Goal: Find specific page/section: Find specific page/section

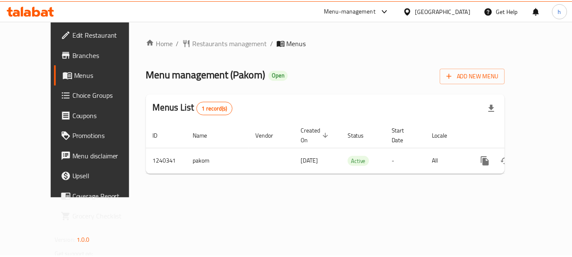
scroll to position [22, 0]
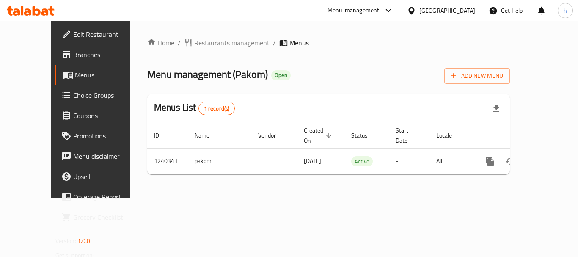
click at [194, 39] on span "Restaurants management" at bounding box center [231, 43] width 75 height 10
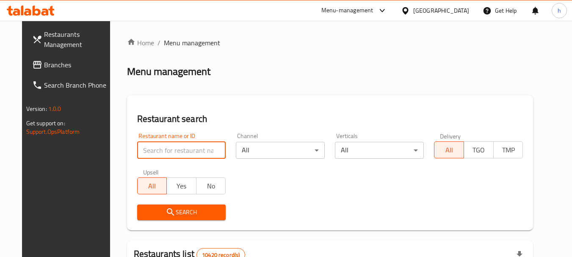
click at [170, 147] on input "search" at bounding box center [181, 150] width 89 height 17
paste input "734655"
type input "734655"
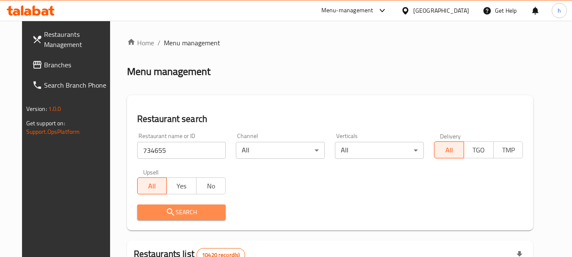
click at [149, 207] on span "Search" at bounding box center [181, 212] width 75 height 11
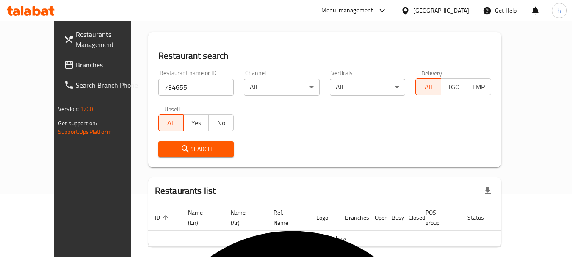
scroll to position [89, 0]
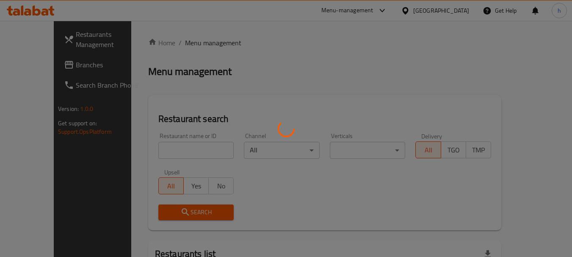
scroll to position [22, 0]
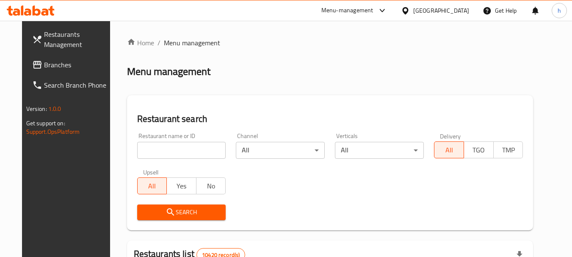
click at [413, 7] on div at bounding box center [407, 10] width 12 height 9
type input "qat"
click at [349, 65] on div "Qatar" at bounding box center [377, 67] width 56 height 9
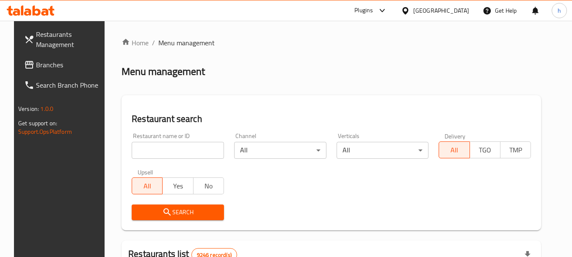
click at [50, 72] on link "Branches" at bounding box center [63, 65] width 92 height 20
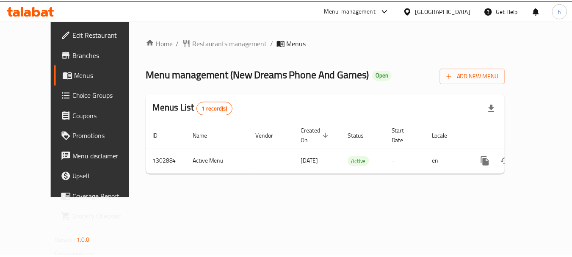
scroll to position [22, 0]
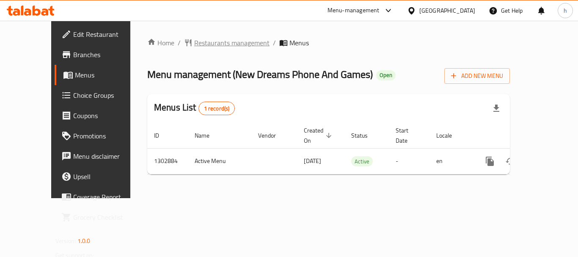
click at [194, 47] on span "Restaurants management" at bounding box center [231, 43] width 75 height 10
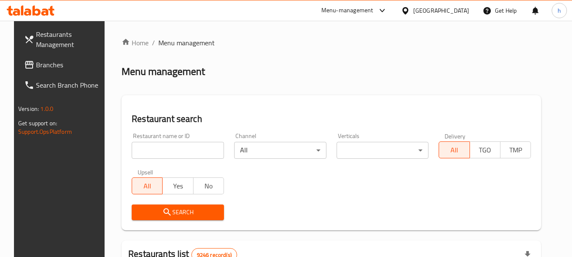
click at [183, 157] on input "search" at bounding box center [178, 150] width 92 height 17
paste input "702560"
type input "702560"
click at [155, 208] on span "Search" at bounding box center [177, 212] width 79 height 11
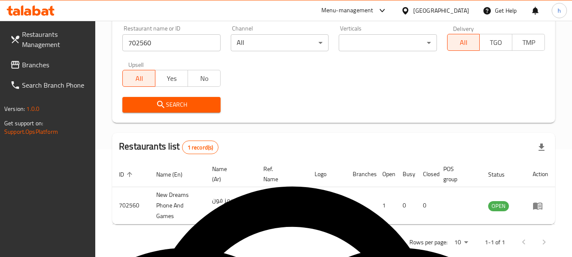
scroll to position [121, 0]
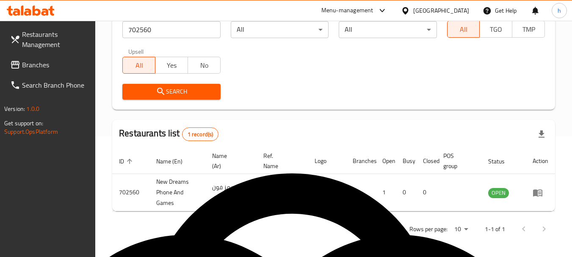
click at [413, 9] on div at bounding box center [407, 10] width 12 height 9
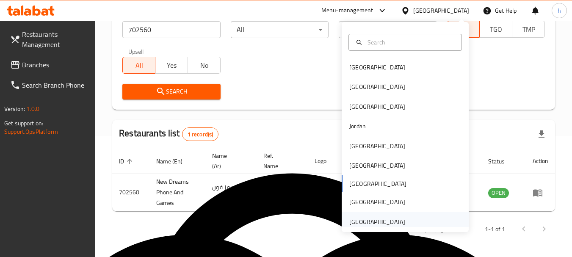
click at [366, 219] on div "United Arab Emirates" at bounding box center [377, 221] width 56 height 9
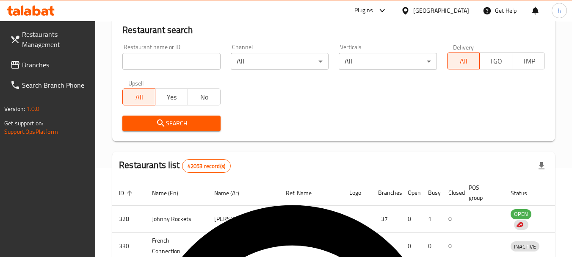
scroll to position [121, 0]
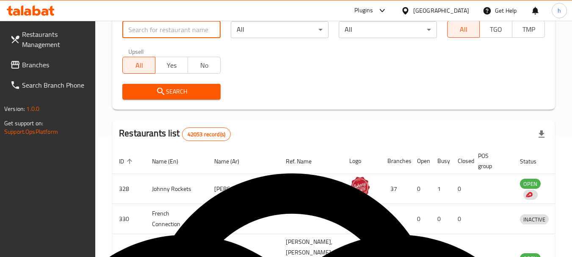
click at [161, 29] on input "search" at bounding box center [171, 29] width 98 height 17
paste input "688663"
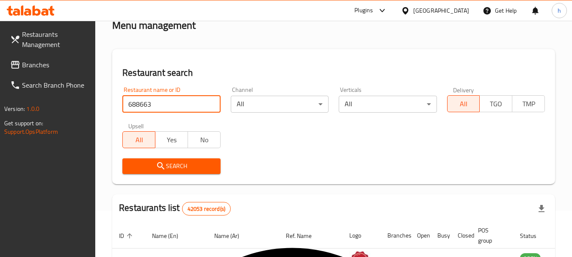
scroll to position [0, 0]
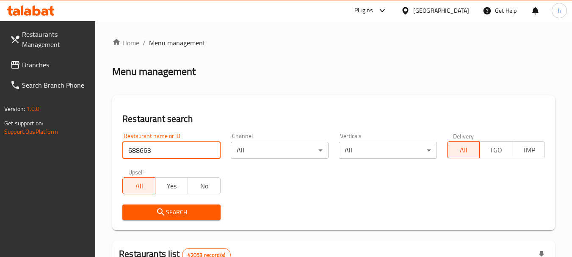
type input "688663"
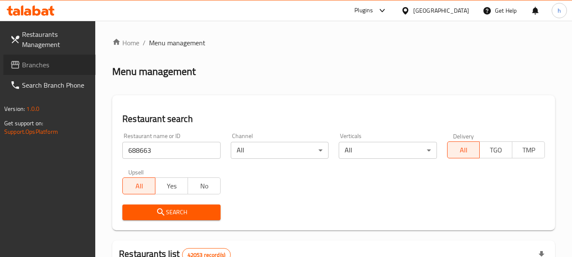
click at [41, 61] on span "Branches" at bounding box center [55, 65] width 67 height 10
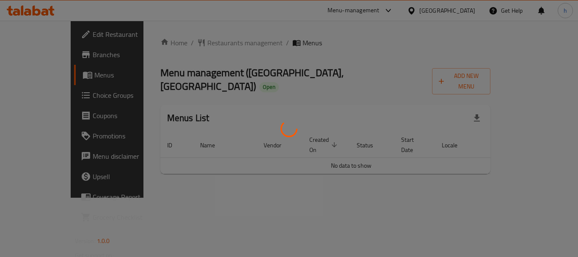
scroll to position [22, 0]
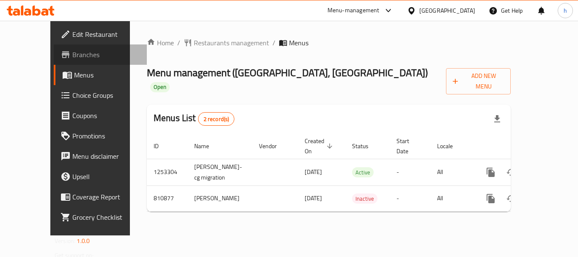
click at [72, 58] on span "Branches" at bounding box center [106, 55] width 68 height 10
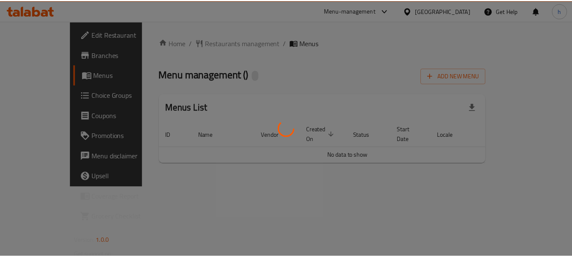
scroll to position [22, 0]
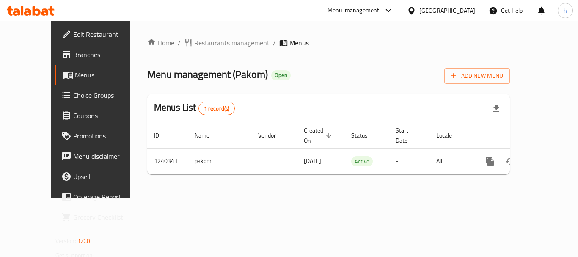
click at [194, 38] on span "Restaurants management" at bounding box center [231, 43] width 75 height 10
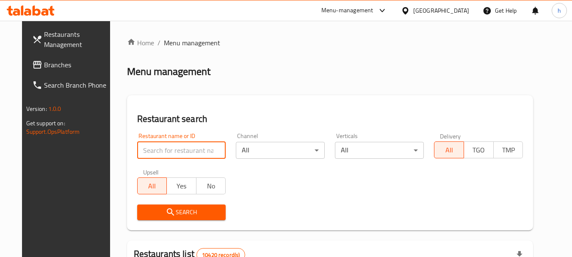
click at [193, 148] on input "search" at bounding box center [181, 150] width 89 height 17
paste input "680210"
type input "680210"
click button "Search" at bounding box center [181, 212] width 89 height 16
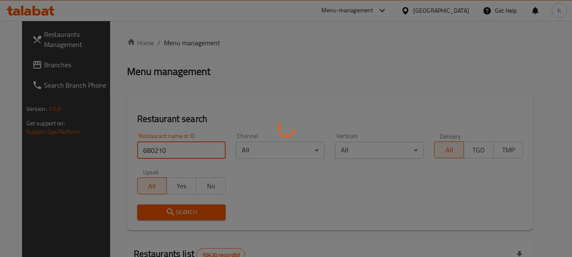
click button "Search" at bounding box center [181, 212] width 89 height 16
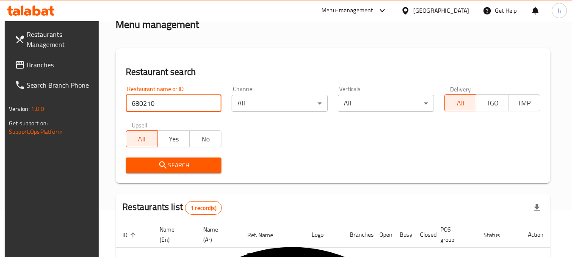
scroll to position [121, 0]
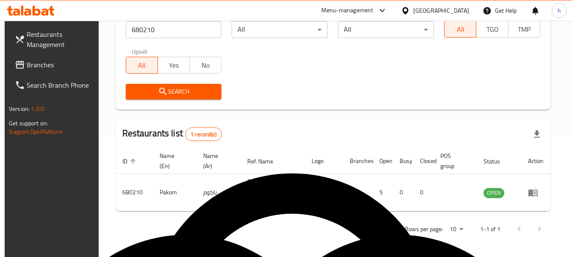
click at [265, 80] on div "Search" at bounding box center [333, 92] width 425 height 26
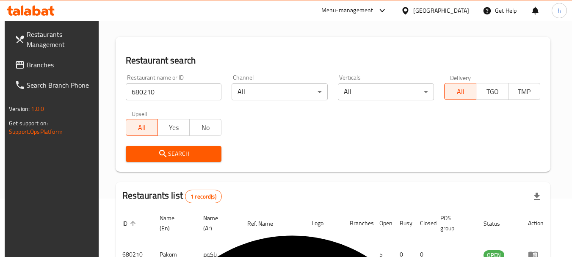
scroll to position [0, 0]
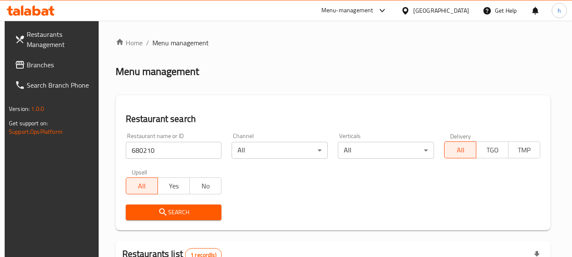
drag, startPoint x: 51, startPoint y: 64, endPoint x: 170, endPoint y: 96, distance: 123.0
click at [51, 65] on span "Branches" at bounding box center [60, 65] width 67 height 10
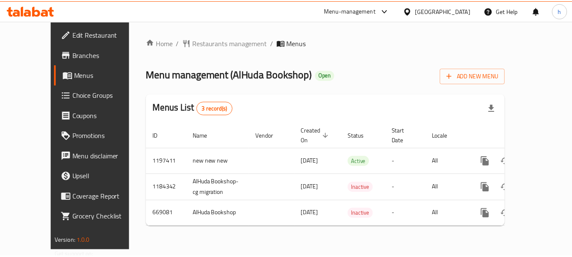
scroll to position [22, 0]
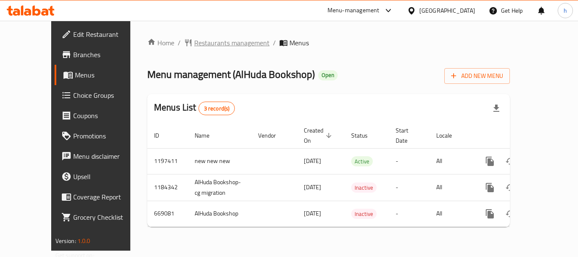
click at [194, 42] on span "Restaurants management" at bounding box center [231, 43] width 75 height 10
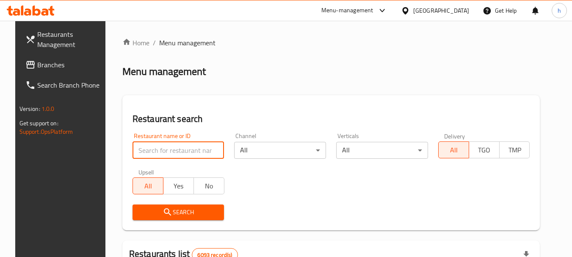
click at [168, 150] on input "search" at bounding box center [179, 150] width 92 height 17
paste input "642211"
type input "642211"
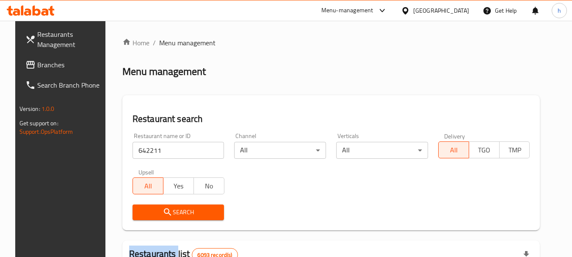
type textarea "Restaurants"
click at [174, 202] on div "Search" at bounding box center [178, 212] width 102 height 26
click at [164, 206] on button "Search" at bounding box center [179, 212] width 92 height 16
click at [165, 206] on div at bounding box center [286, 128] width 572 height 257
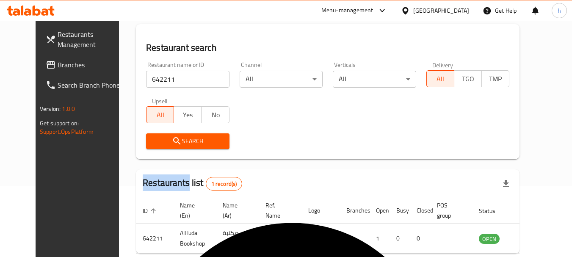
scroll to position [110, 0]
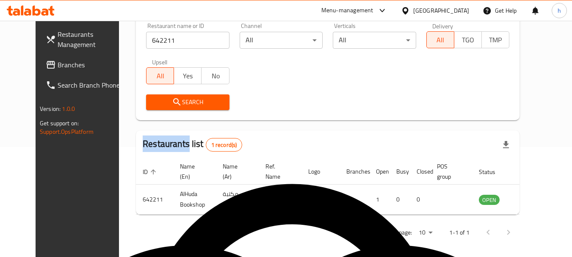
click at [188, 97] on span "Search" at bounding box center [187, 102] width 69 height 11
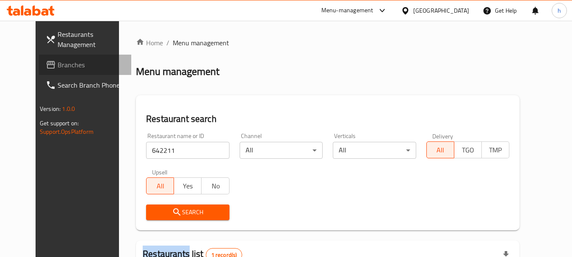
click at [40, 73] on link "Branches" at bounding box center [85, 65] width 92 height 20
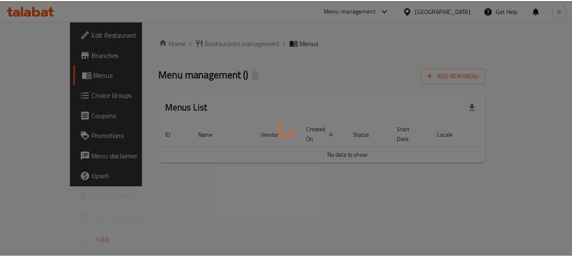
scroll to position [22, 0]
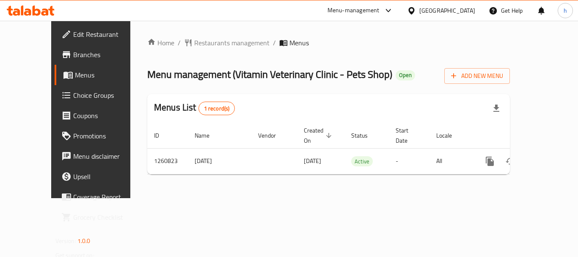
click at [236, 11] on div "Menu-management [GEOGRAPHIC_DATA] Get Help h" at bounding box center [289, 10] width 578 height 20
click at [194, 46] on span "Restaurants management" at bounding box center [231, 43] width 75 height 10
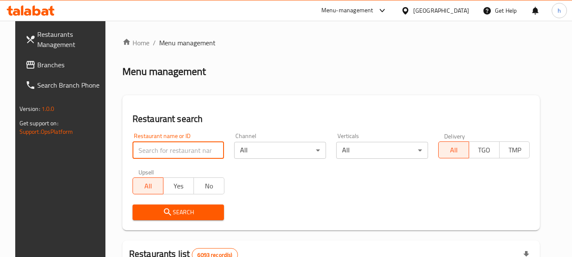
click at [189, 146] on input "search" at bounding box center [179, 150] width 92 height 17
paste input "684813"
type input "684813"
click button "Search" at bounding box center [179, 212] width 92 height 16
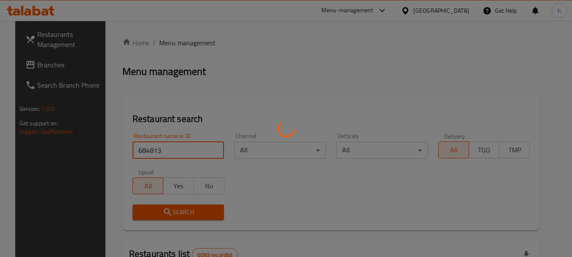
click button "Search" at bounding box center [179, 212] width 92 height 16
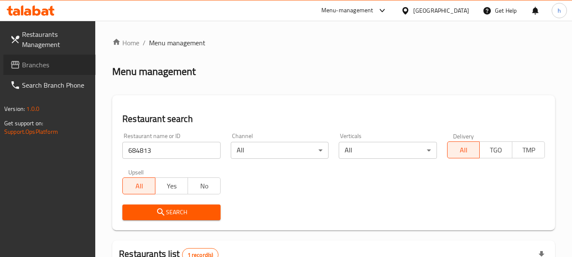
click at [49, 61] on span "Branches" at bounding box center [55, 65] width 67 height 10
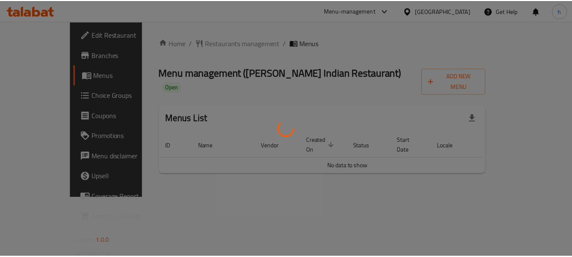
scroll to position [22, 0]
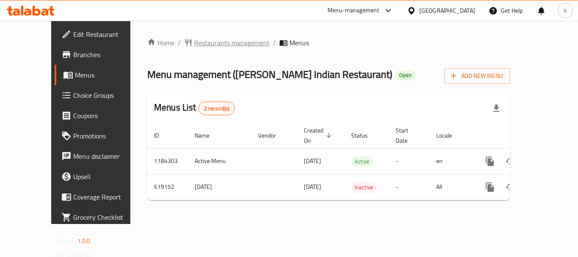
click at [210, 43] on span "Restaurants management" at bounding box center [231, 43] width 75 height 10
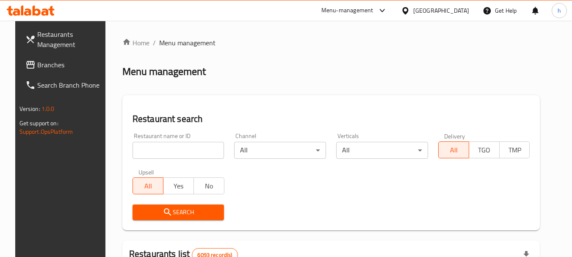
click at [146, 146] on input "search" at bounding box center [179, 150] width 92 height 17
paste input "779399"
type input "779399"
click at [26, 55] on link "Branches" at bounding box center [65, 65] width 92 height 20
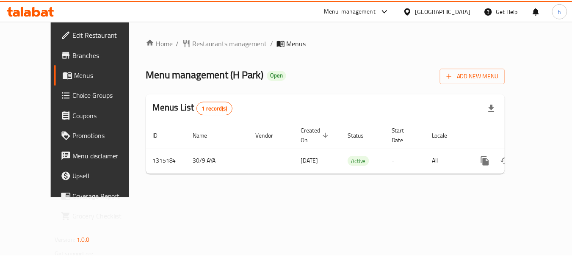
scroll to position [22, 0]
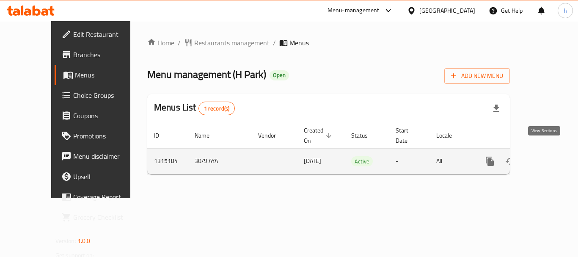
click at [547, 158] on icon "enhanced table" at bounding box center [551, 162] width 8 height 8
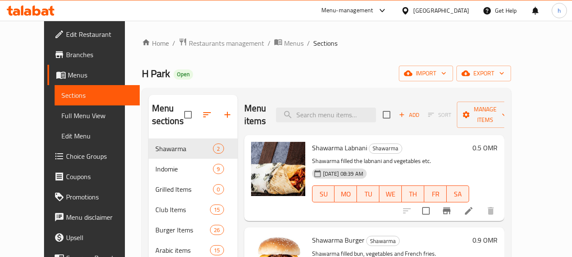
click at [66, 52] on span "Branches" at bounding box center [99, 55] width 67 height 10
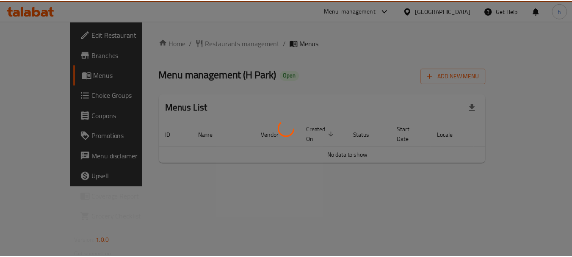
scroll to position [22, 0]
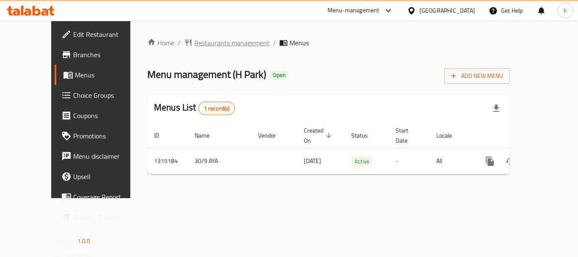
click at [194, 38] on span "Restaurants management" at bounding box center [231, 43] width 75 height 10
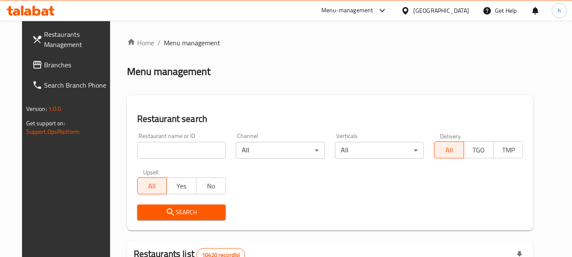
click at [158, 146] on div at bounding box center [286, 128] width 572 height 257
click at [160, 149] on input "search" at bounding box center [181, 150] width 89 height 17
paste input "707224"
type input "707224"
click button "Search" at bounding box center [181, 212] width 89 height 16
